Goal: Task Accomplishment & Management: Manage account settings

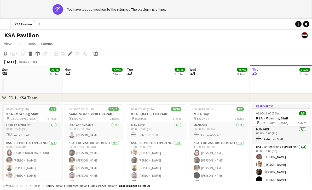
scroll to position [3, 0]
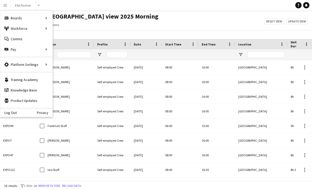
click at [73, 10] on app-navbar "Menu Boards Boards Boards All jobs Status Workforce Workforce My Workforce Recr…" at bounding box center [156, 5] width 312 height 10
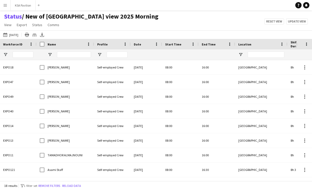
click at [16, 35] on button "[DATE] to [DATE] [DATE]" at bounding box center [10, 35] width 17 height 6
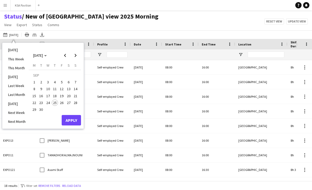
click at [54, 103] on span "25" at bounding box center [55, 103] width 6 height 6
click at [71, 122] on button "Apply" at bounding box center [71, 120] width 19 height 10
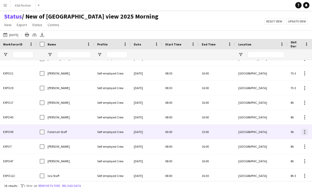
click at [305, 133] on div at bounding box center [304, 133] width 1 height 1
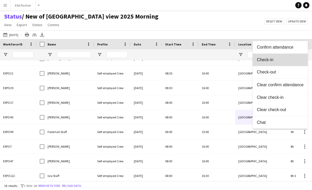
click at [301, 64] on button "Check-in" at bounding box center [280, 60] width 55 height 13
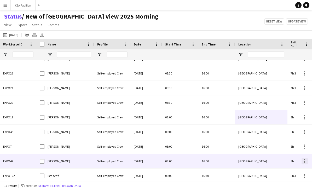
click at [305, 162] on div at bounding box center [304, 162] width 1 height 1
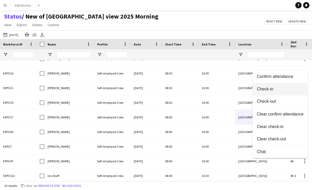
click at [260, 91] on span "Check-in" at bounding box center [280, 88] width 47 height 5
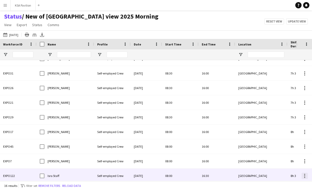
click at [305, 176] on div at bounding box center [305, 176] width 6 height 6
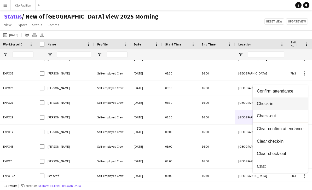
click at [287, 108] on button "Check-in" at bounding box center [280, 103] width 55 height 13
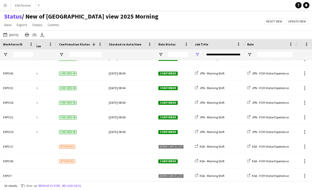
click at [305, 190] on div at bounding box center [304, 192] width 1 height 1
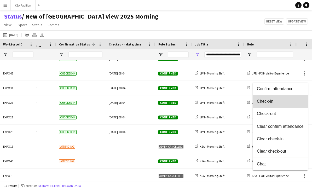
click at [285, 102] on span "Check-in" at bounding box center [280, 101] width 47 height 5
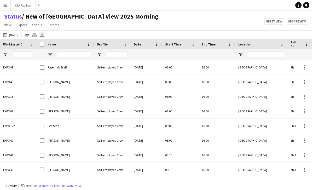
click at [42, 36] on icon at bounding box center [42, 36] width 4 height 1
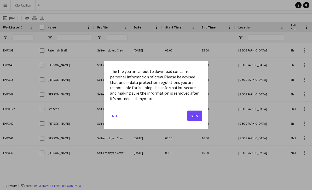
click at [194, 118] on button "Yes" at bounding box center [194, 116] width 15 height 10
